Goal: Find specific page/section: Find specific page/section

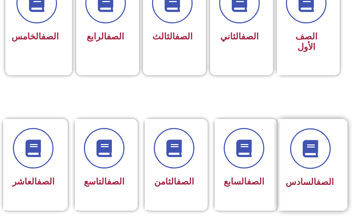
scroll to position [245, 0]
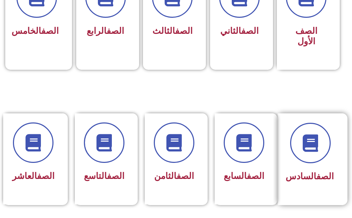
click at [329, 172] on h3 "الصف السادس" at bounding box center [310, 177] width 47 height 10
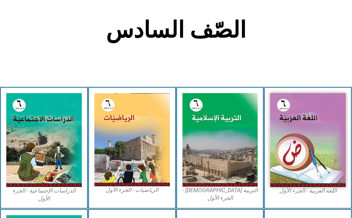
scroll to position [175, 0]
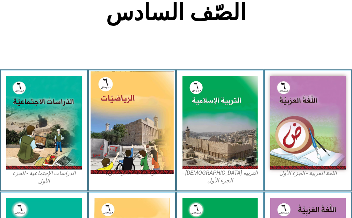
click at [148, 116] on img at bounding box center [132, 122] width 83 height 103
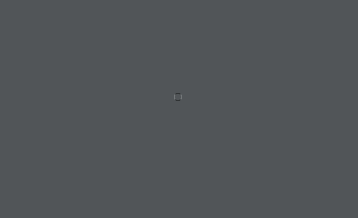
scroll to position [0, 22]
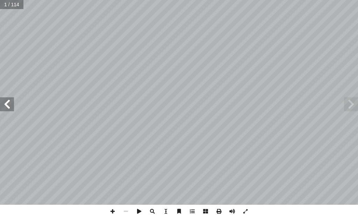
click at [4, 109] on span at bounding box center [7, 105] width 14 height 14
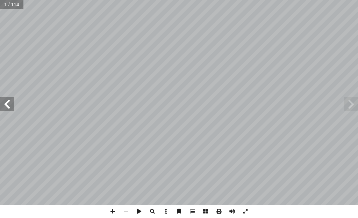
click at [4, 109] on span at bounding box center [7, 105] width 14 height 14
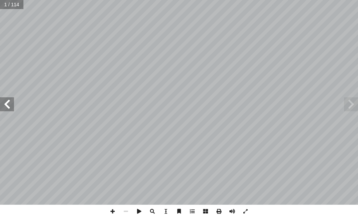
click at [4, 109] on span at bounding box center [7, 105] width 14 height 14
click at [12, 108] on span at bounding box center [7, 105] width 14 height 14
click at [110, 213] on span at bounding box center [112, 211] width 13 height 13
